Goal: Find specific page/section

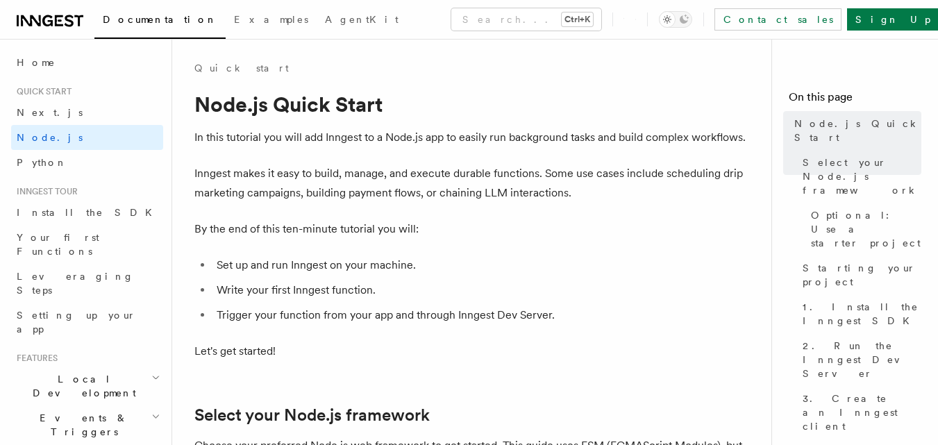
click at [62, 18] on icon at bounding box center [50, 20] width 67 height 17
